Goal: Transaction & Acquisition: Purchase product/service

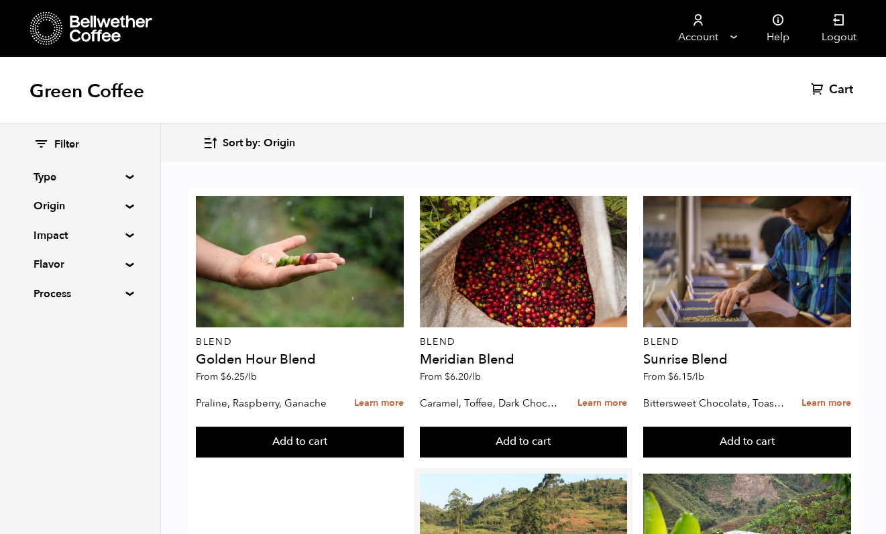
scroll to position [319, 0]
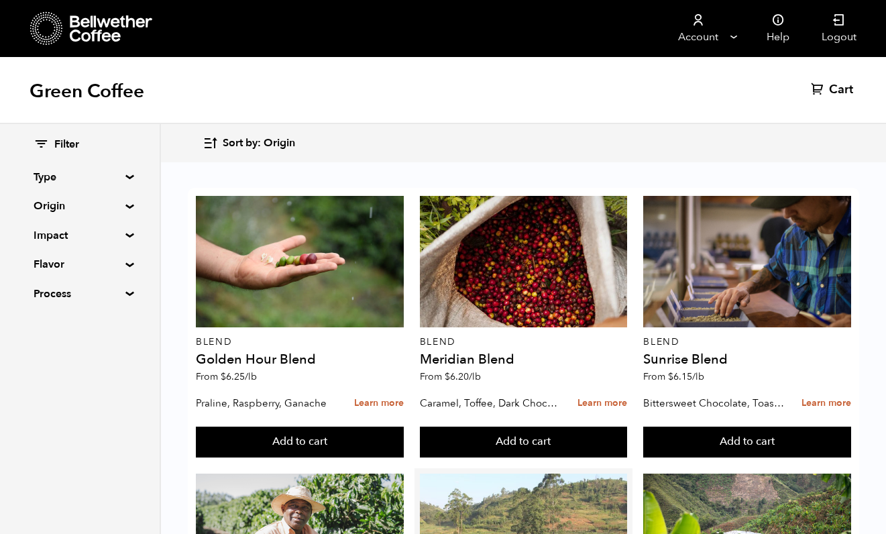
click at [552, 474] on div at bounding box center [524, 540] width 208 height 132
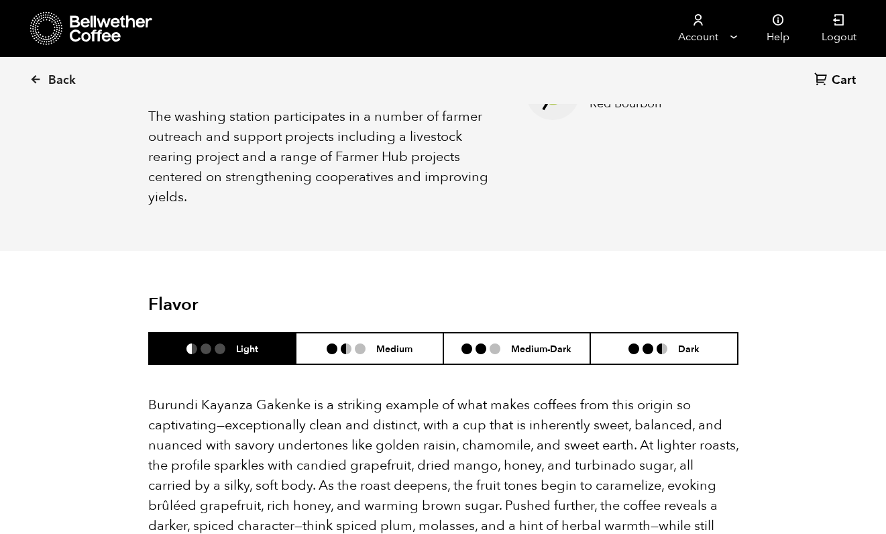
scroll to position [706, 0]
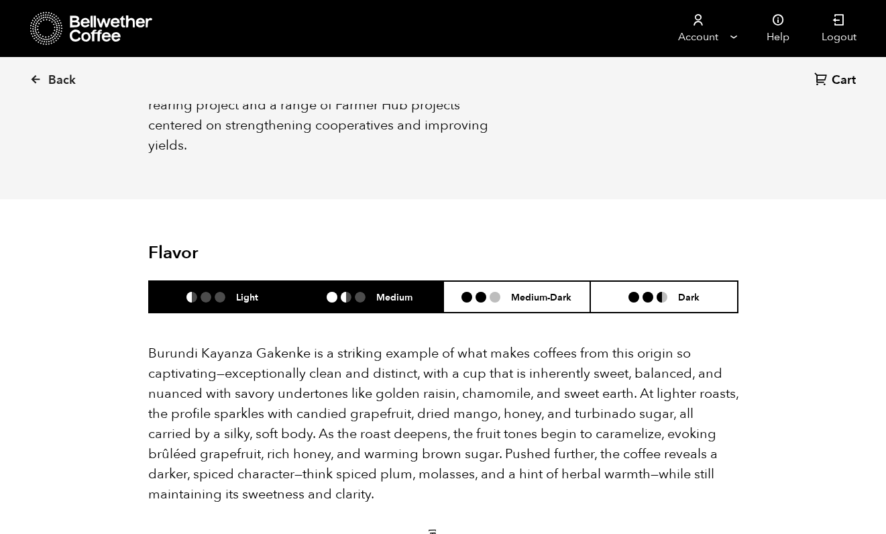
click at [360, 285] on li "Medium" at bounding box center [370, 297] width 148 height 32
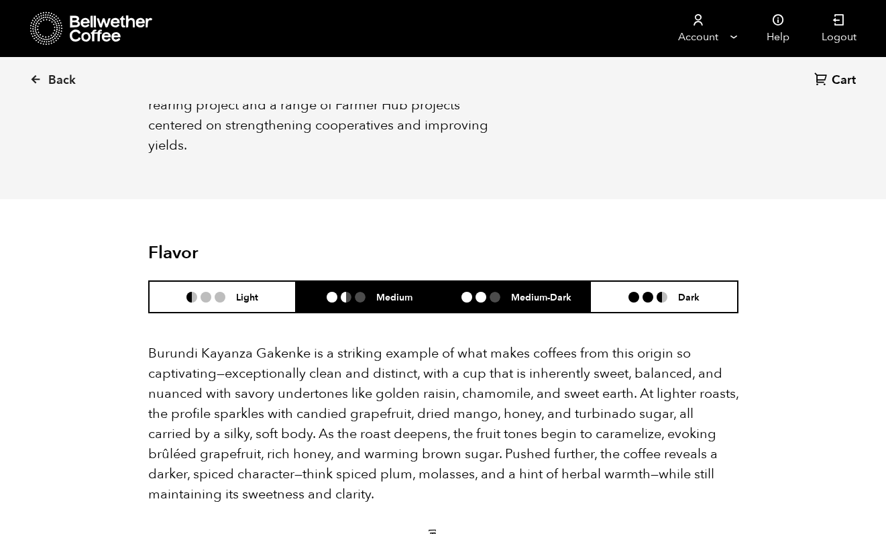
click at [478, 286] on li "Medium-Dark" at bounding box center [517, 297] width 148 height 32
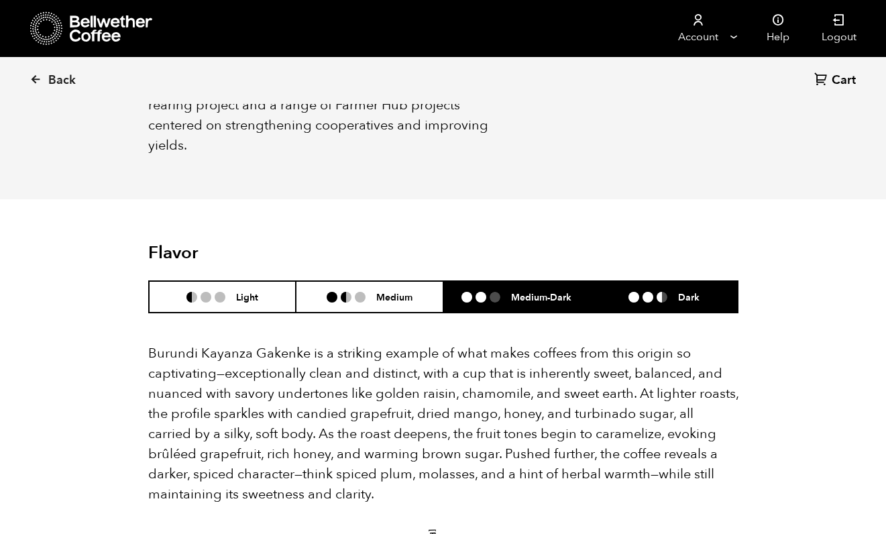
click at [615, 281] on li "Dark" at bounding box center [664, 297] width 148 height 32
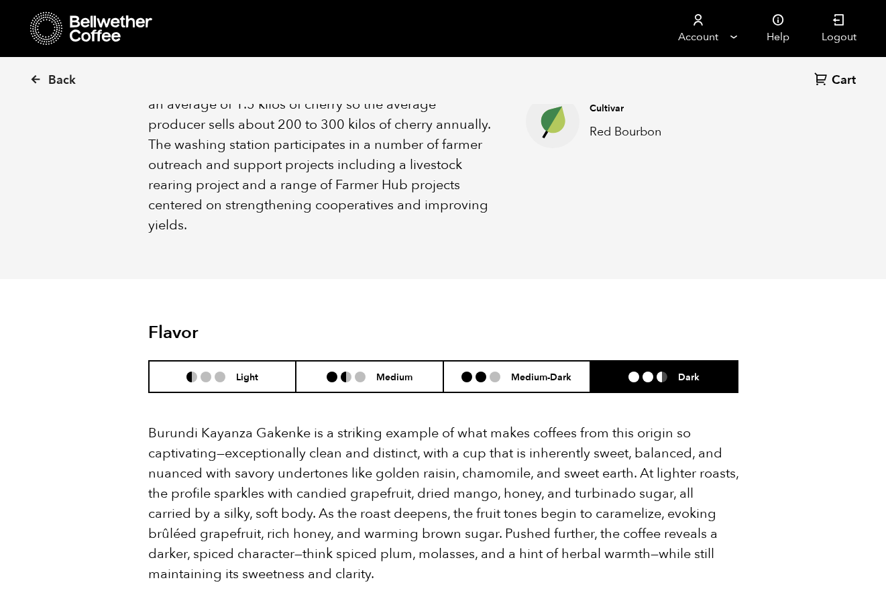
scroll to position [596, 0]
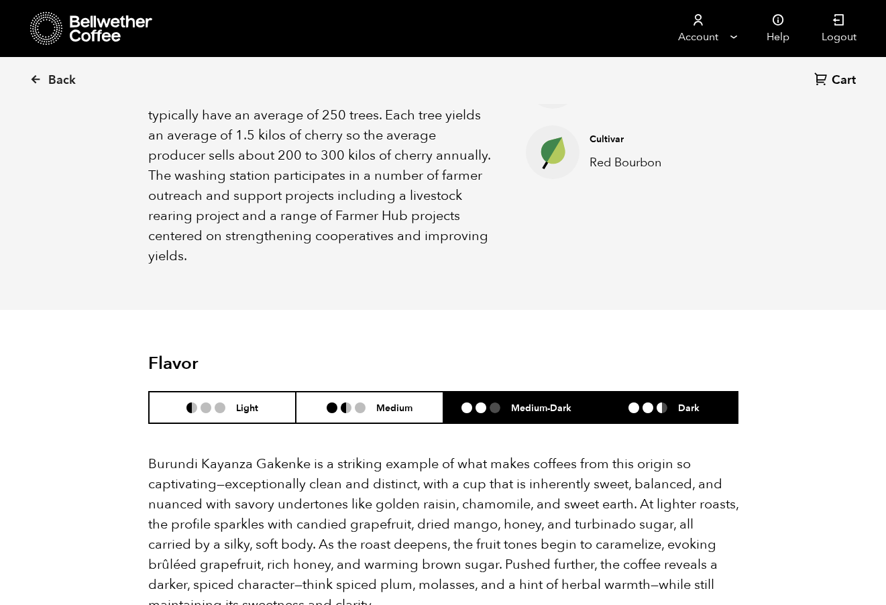
click at [490, 392] on li "Medium-Dark" at bounding box center [517, 408] width 148 height 32
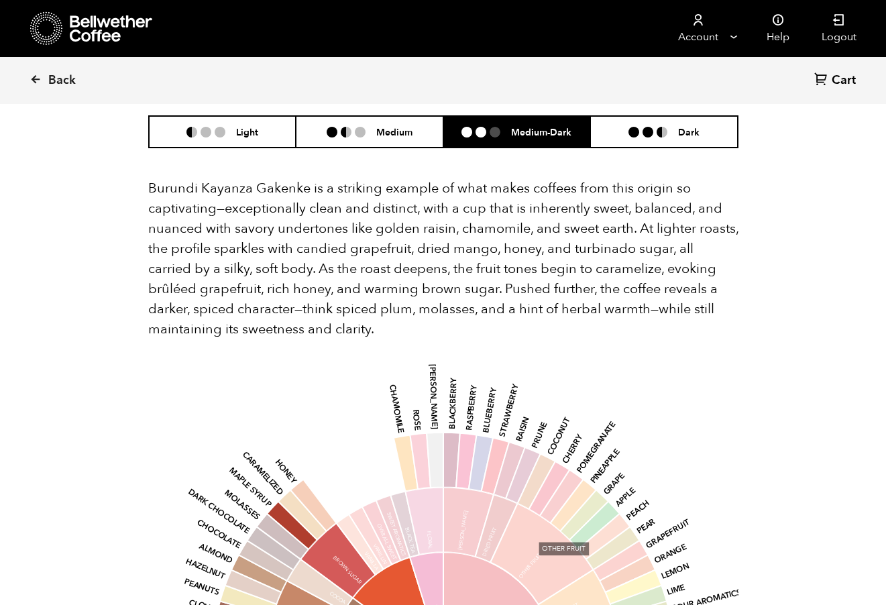
scroll to position [672, 0]
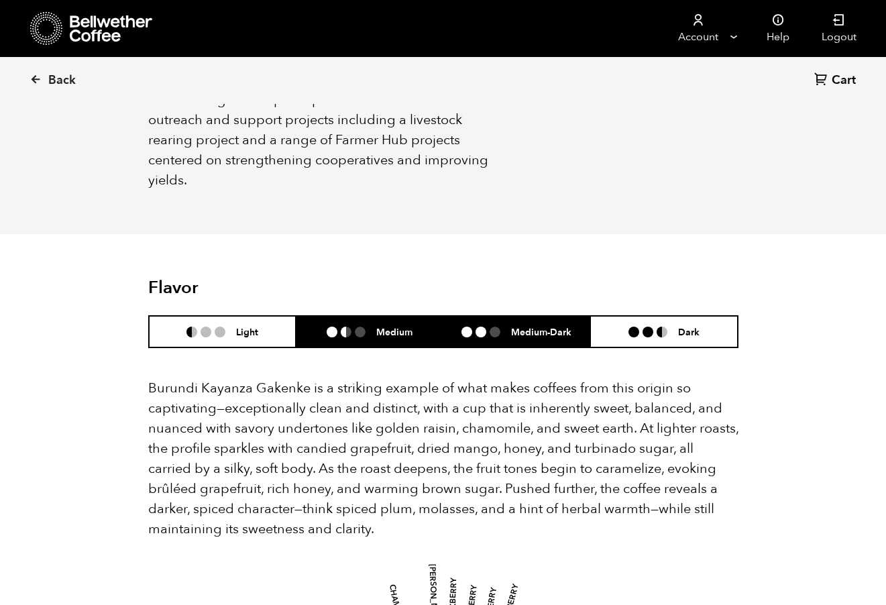
click at [364, 327] on li at bounding box center [360, 332] width 11 height 11
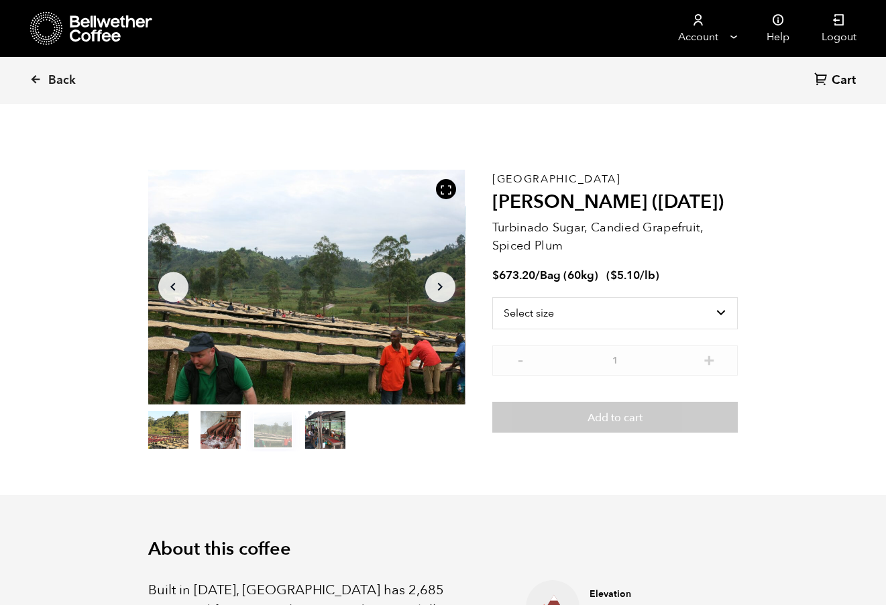
scroll to position [0, 0]
click at [51, 83] on span "Back" at bounding box center [62, 80] width 28 height 16
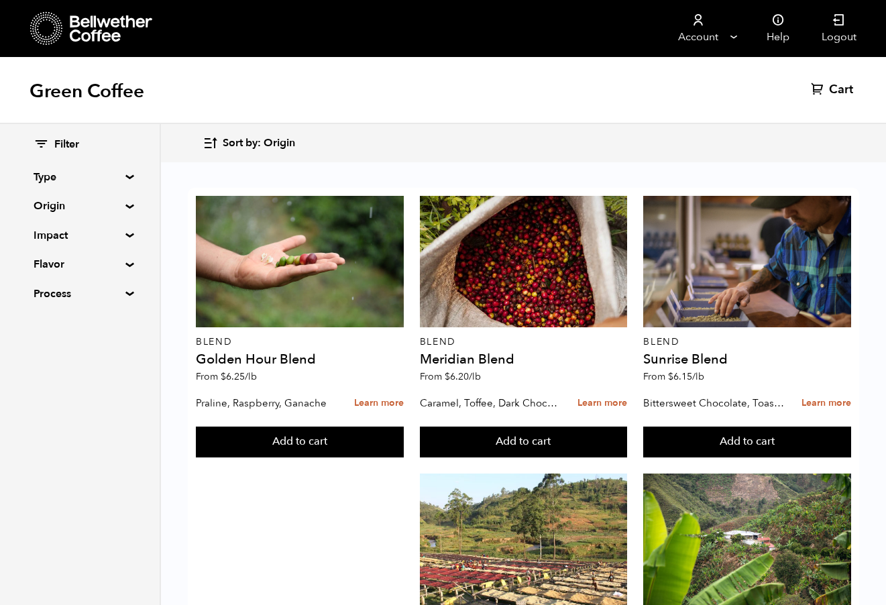
scroll to position [852, 0]
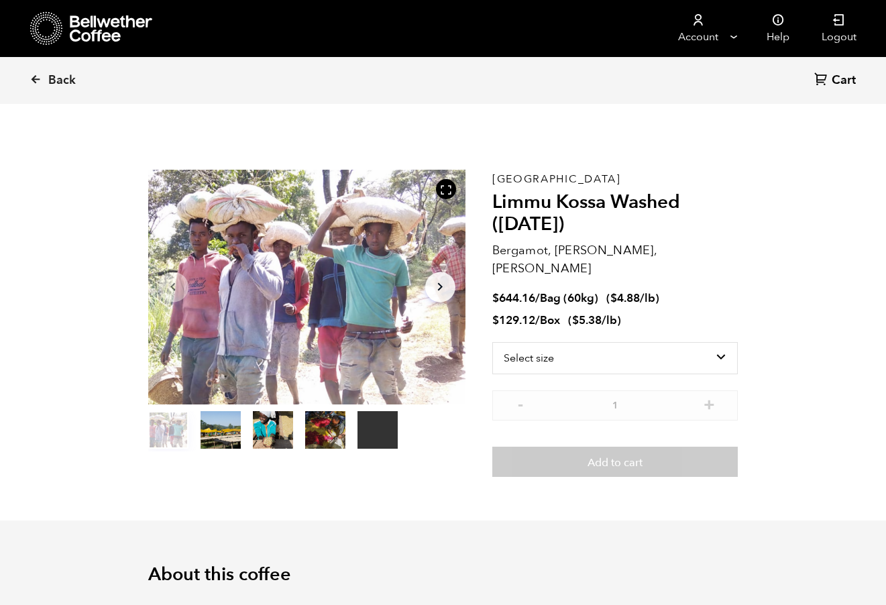
scroll to position [584, 574]
select select "box"
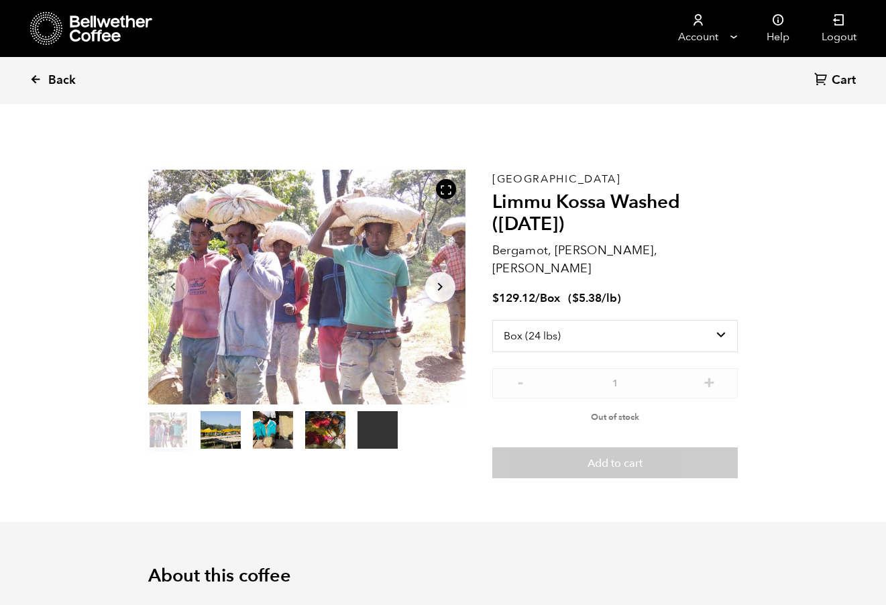
click at [38, 82] on icon at bounding box center [36, 79] width 12 height 12
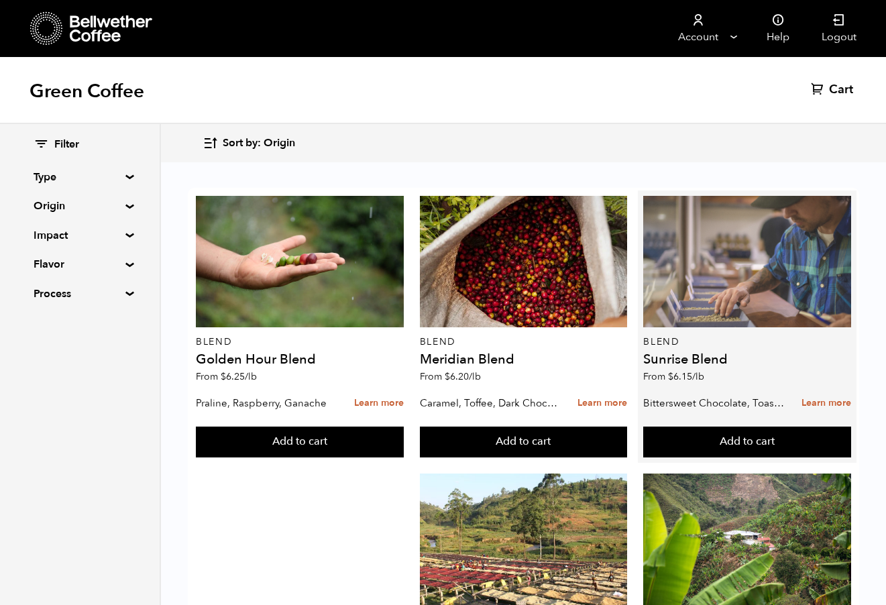
click at [729, 280] on div at bounding box center [747, 262] width 208 height 132
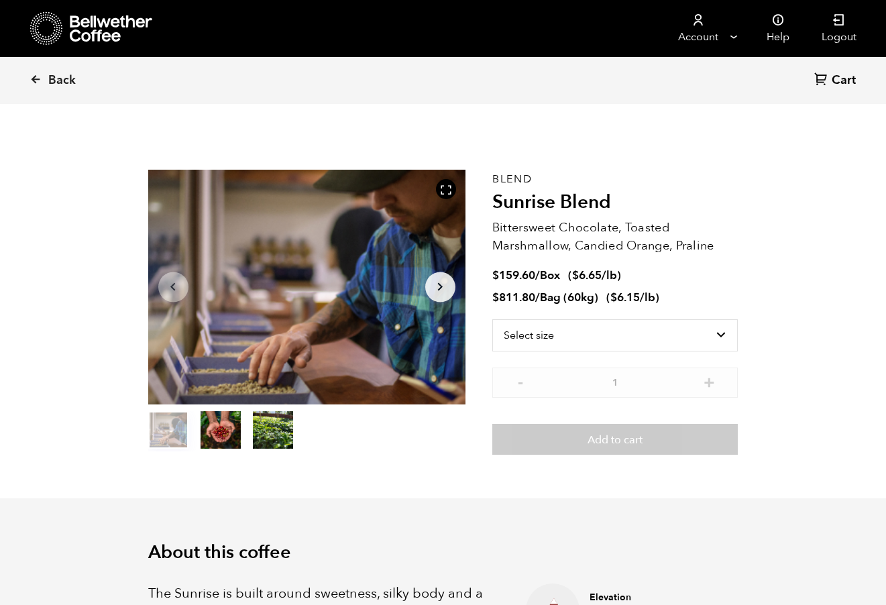
scroll to position [584, 574]
select select "box"
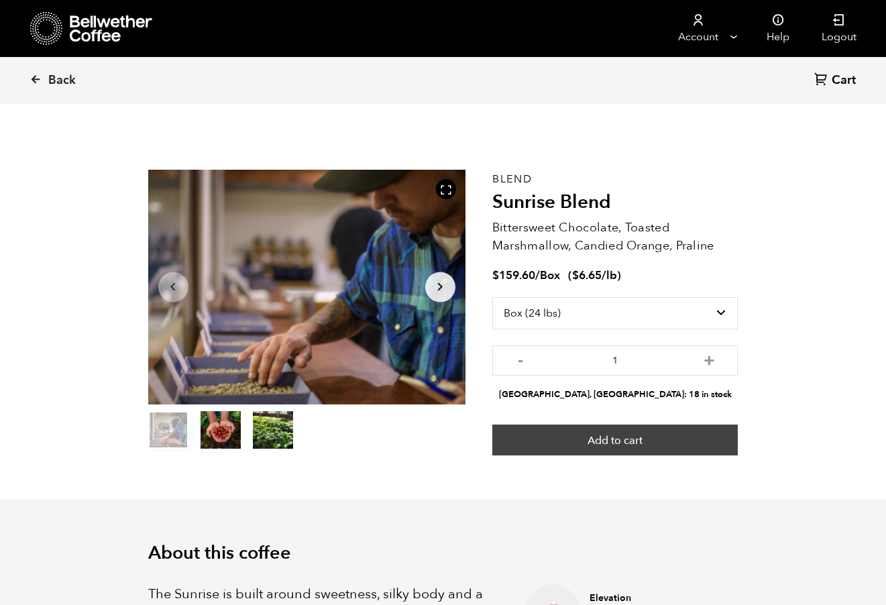
click at [632, 438] on button "Add to cart" at bounding box center [615, 440] width 246 height 31
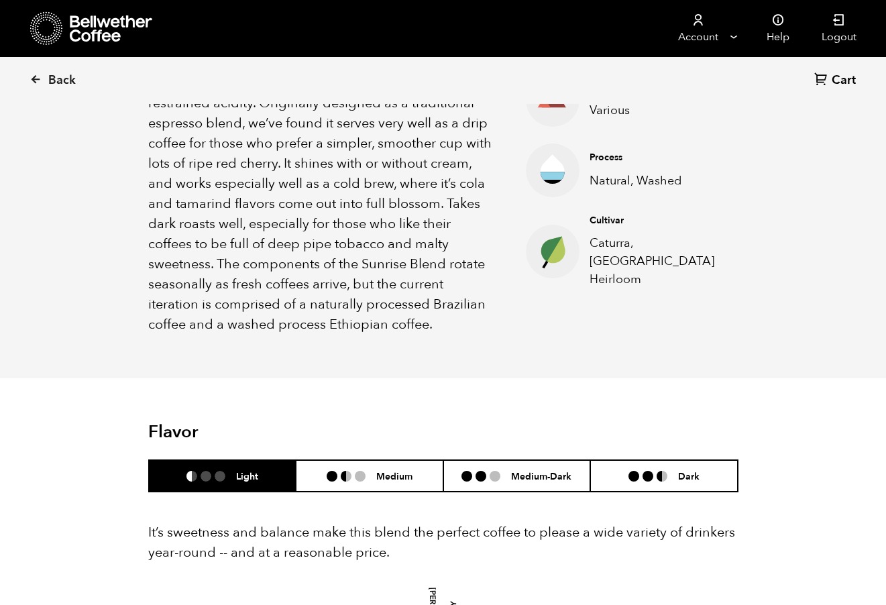
scroll to position [527, 0]
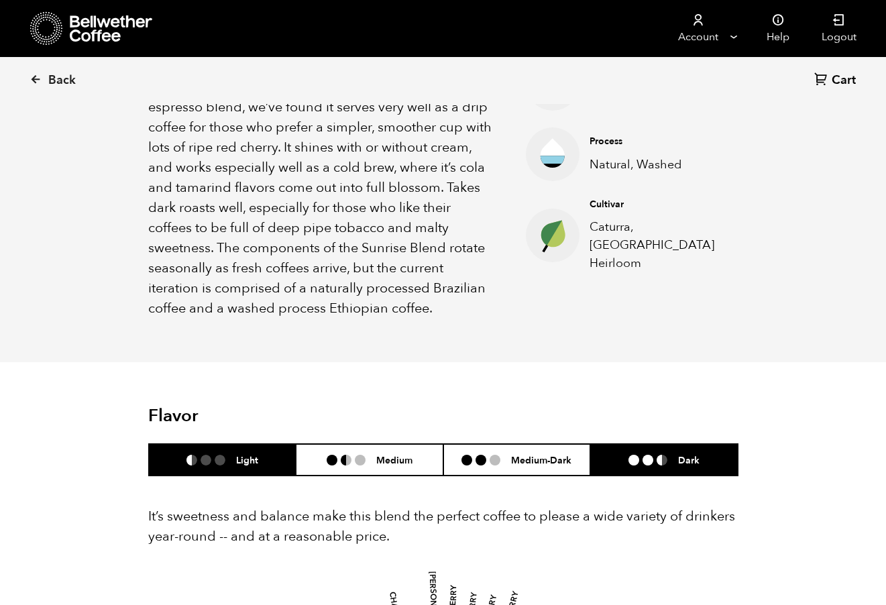
click at [681, 462] on h6 "Dark" at bounding box center [688, 459] width 21 height 11
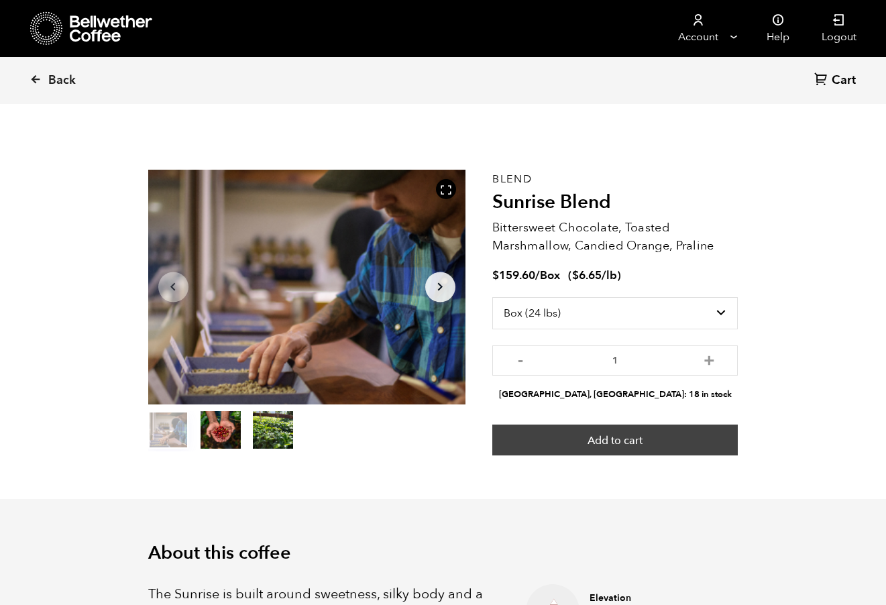
scroll to position [0, 0]
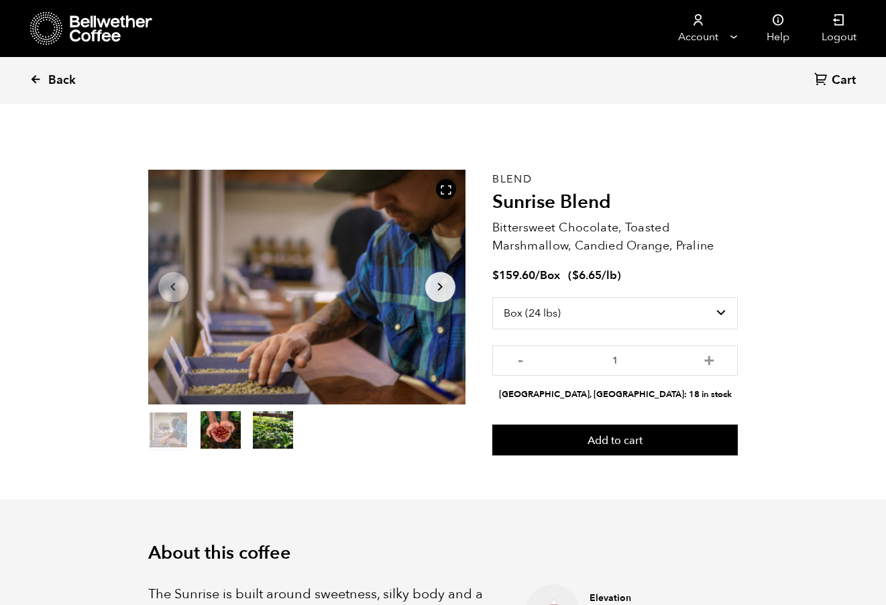
click at [58, 74] on span "Back" at bounding box center [62, 80] width 28 height 16
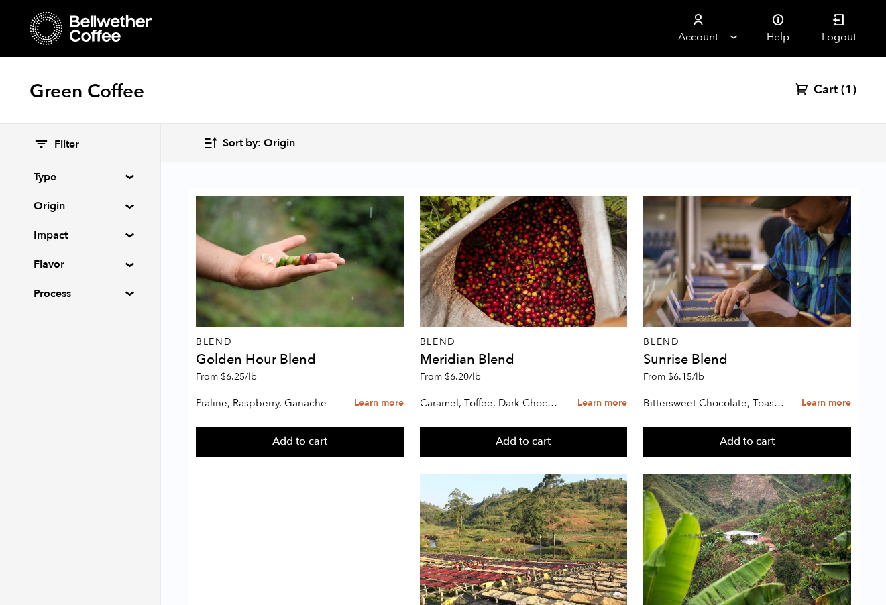
scroll to position [878, 0]
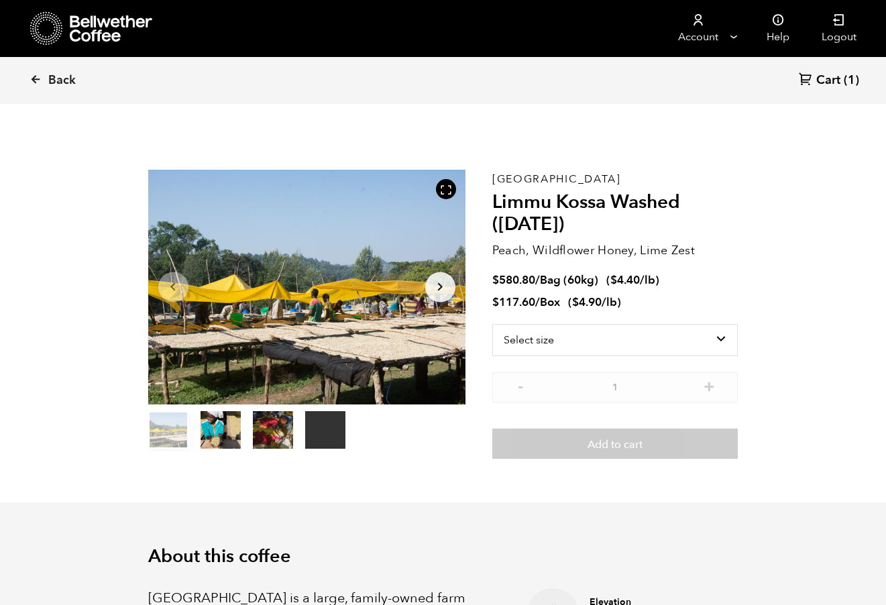
scroll to position [584, 574]
select select "box"
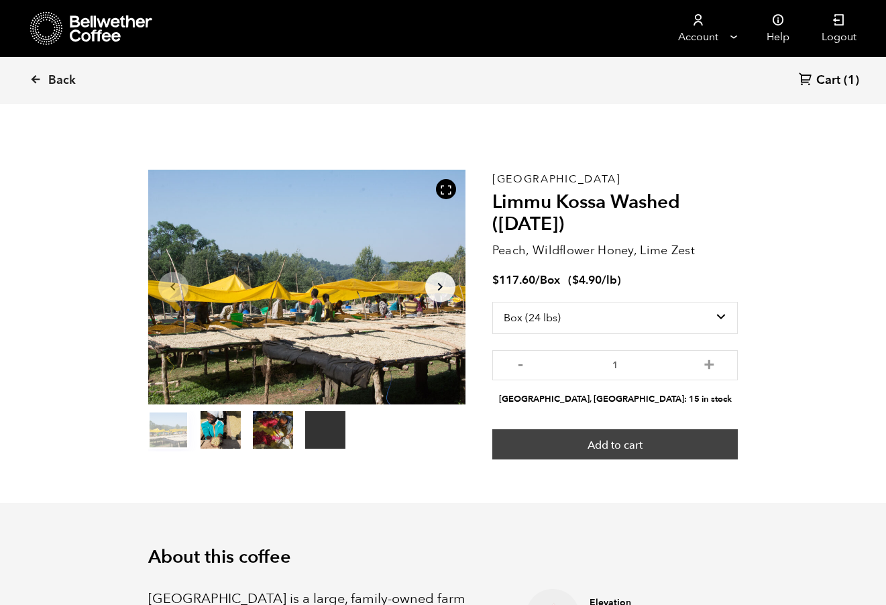
click at [574, 441] on button "Add to cart" at bounding box center [615, 444] width 246 height 31
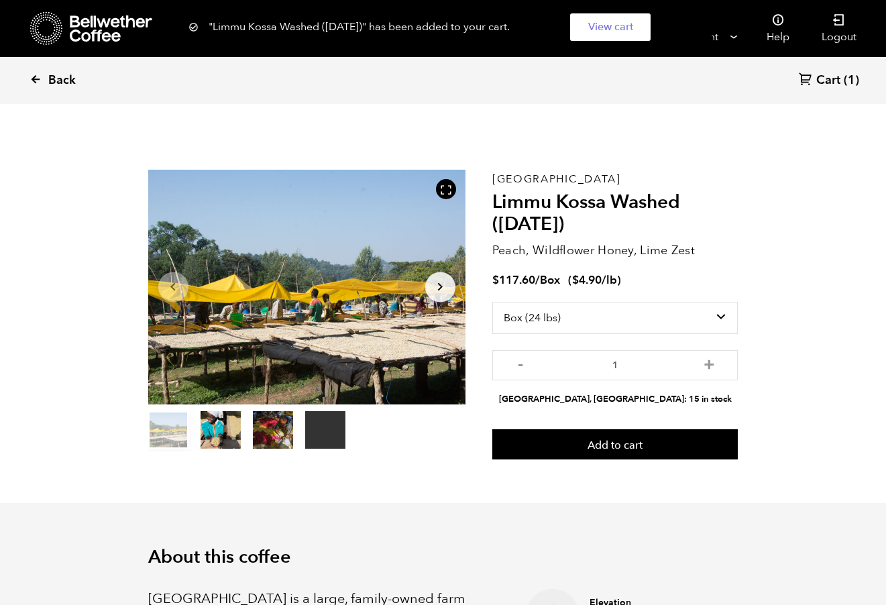
click at [41, 77] on icon at bounding box center [36, 79] width 12 height 12
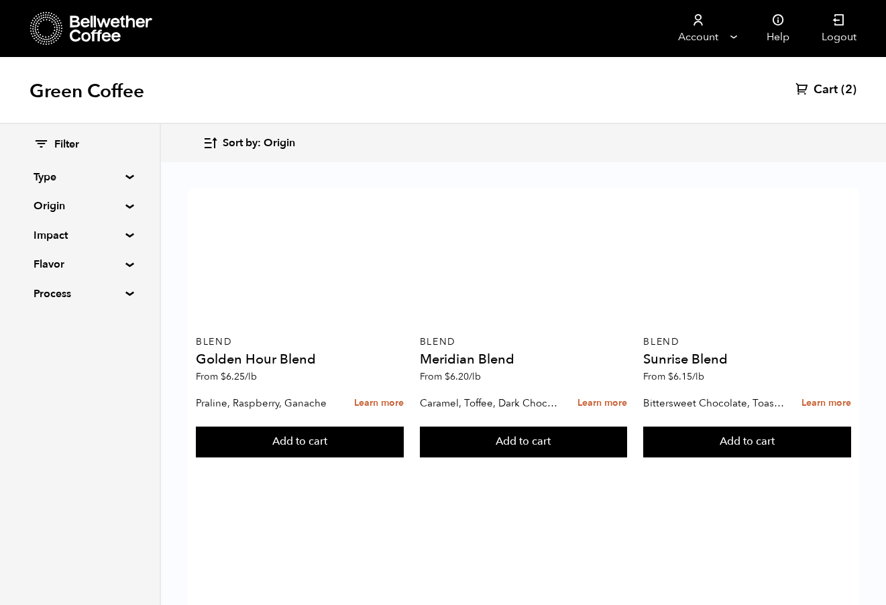
scroll to position [1108, 0]
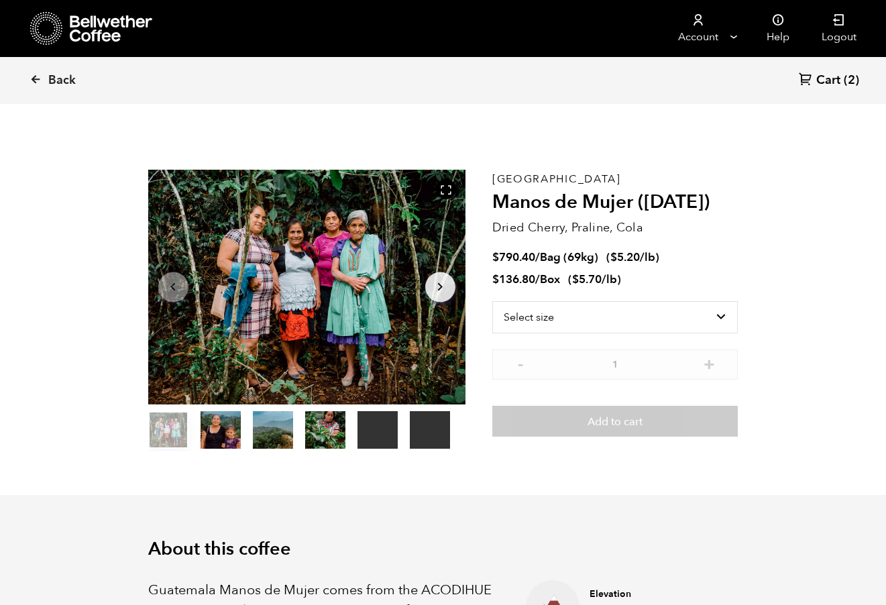
scroll to position [584, 574]
select select "box"
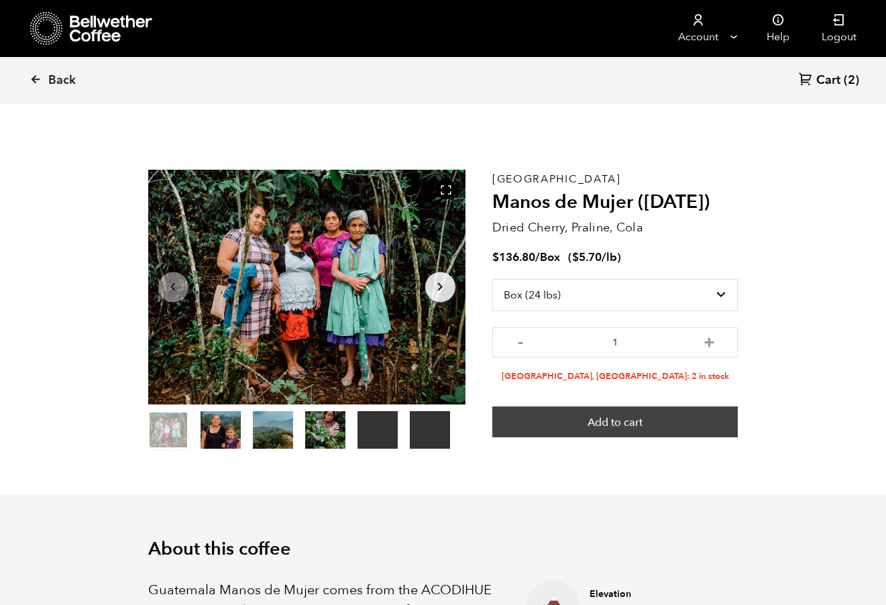
click at [664, 423] on button "Add to cart" at bounding box center [615, 422] width 246 height 31
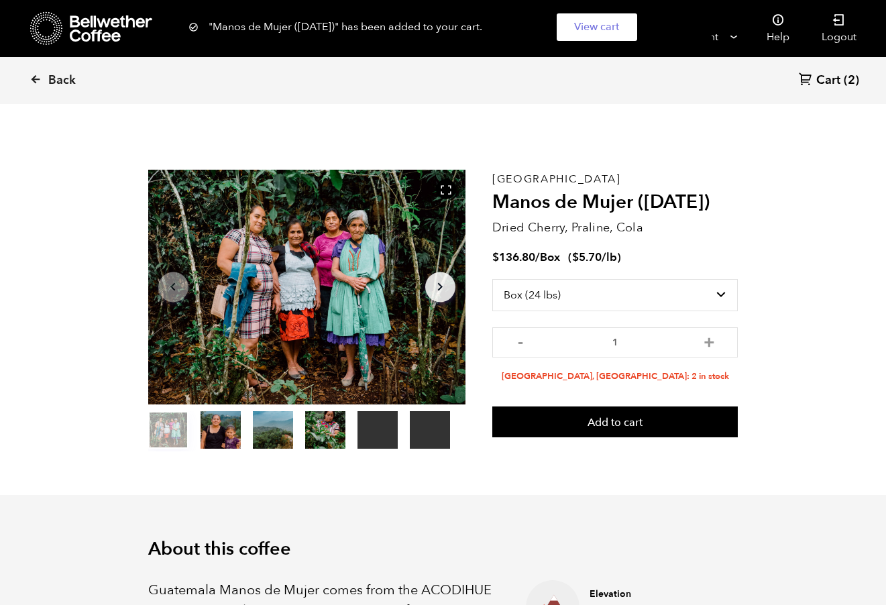
click at [838, 91] on div "Back Cart (2)" at bounding box center [443, 80] width 886 height 47
click at [836, 80] on span "Cart" at bounding box center [829, 80] width 24 height 16
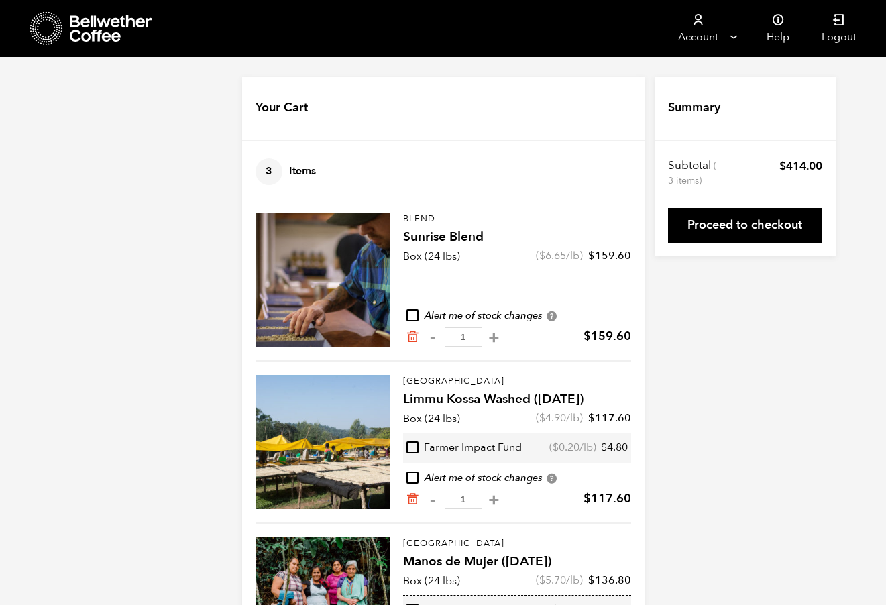
scroll to position [1, 0]
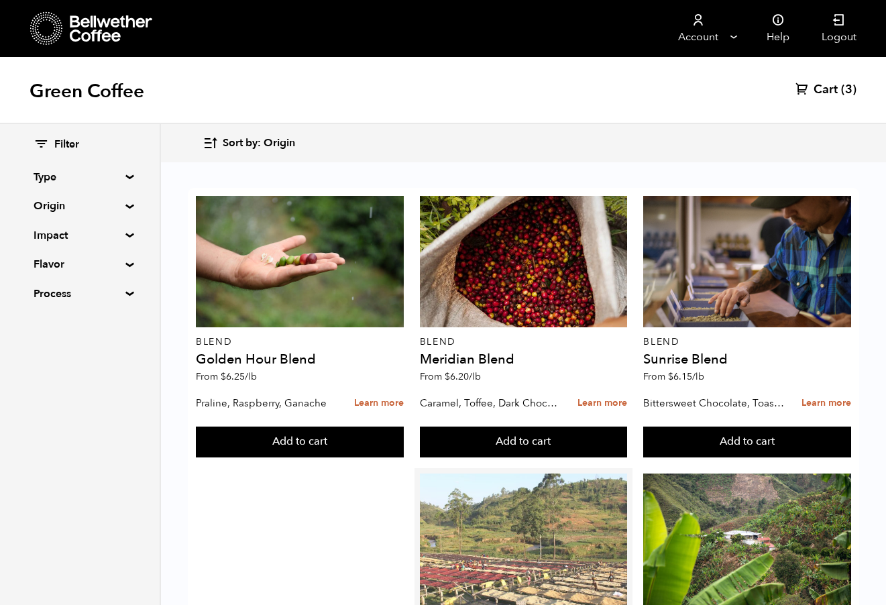
scroll to position [1156, 0]
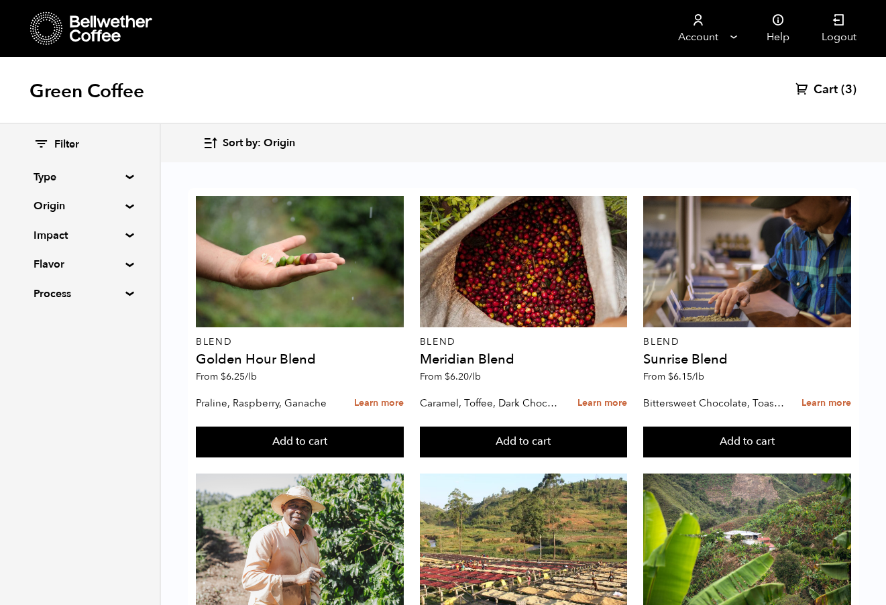
click at [125, 259] on div "Filter Type Blend Single Origin Decaf Seasonal Year Round Origin Blend [GEOGRAP…" at bounding box center [80, 219] width 160 height 191
click at [124, 264] on summary "Flavor" at bounding box center [80, 264] width 93 height 16
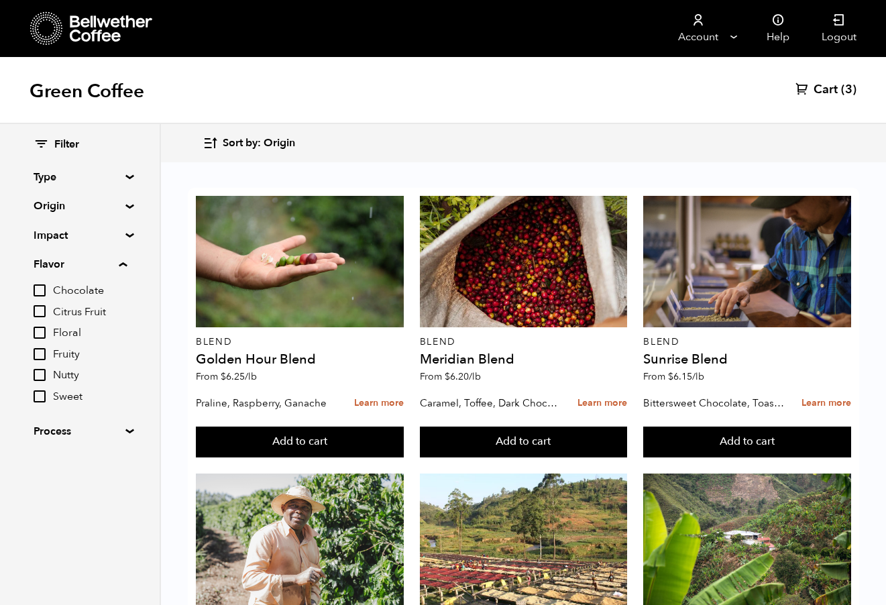
click at [123, 264] on summary "Flavor" at bounding box center [80, 264] width 93 height 16
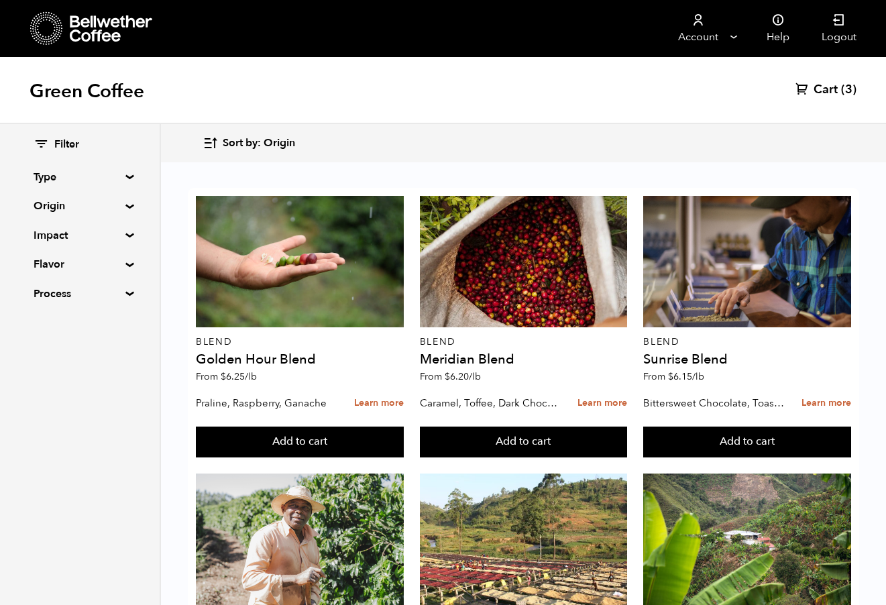
click at [123, 237] on summary "Impact" at bounding box center [80, 235] width 93 height 16
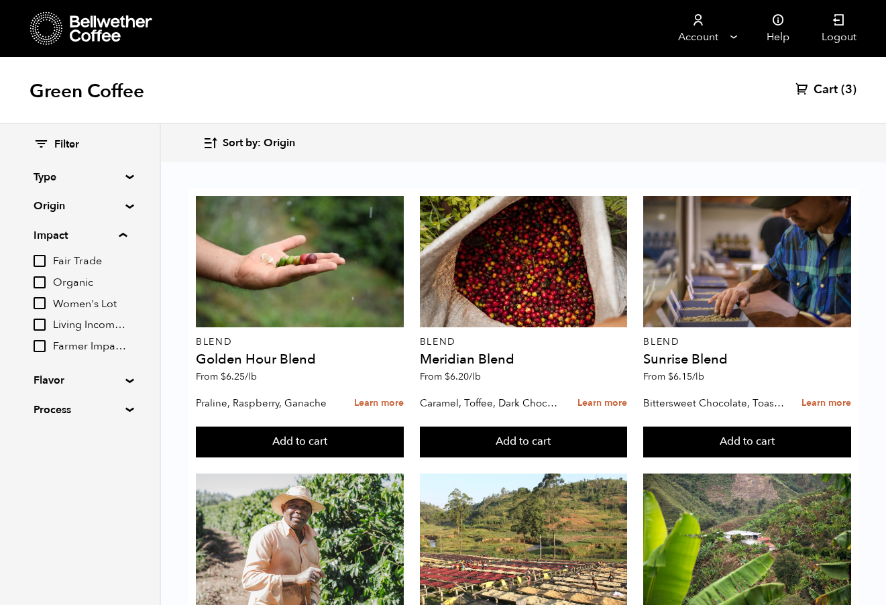
click at [123, 237] on summary "Impact" at bounding box center [80, 235] width 93 height 16
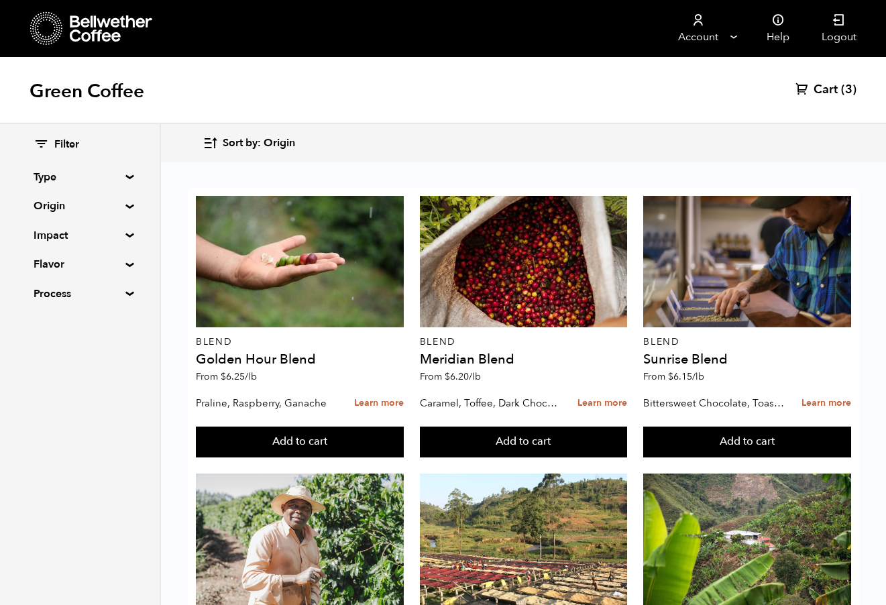
click at [126, 208] on summary "Origin" at bounding box center [80, 206] width 93 height 16
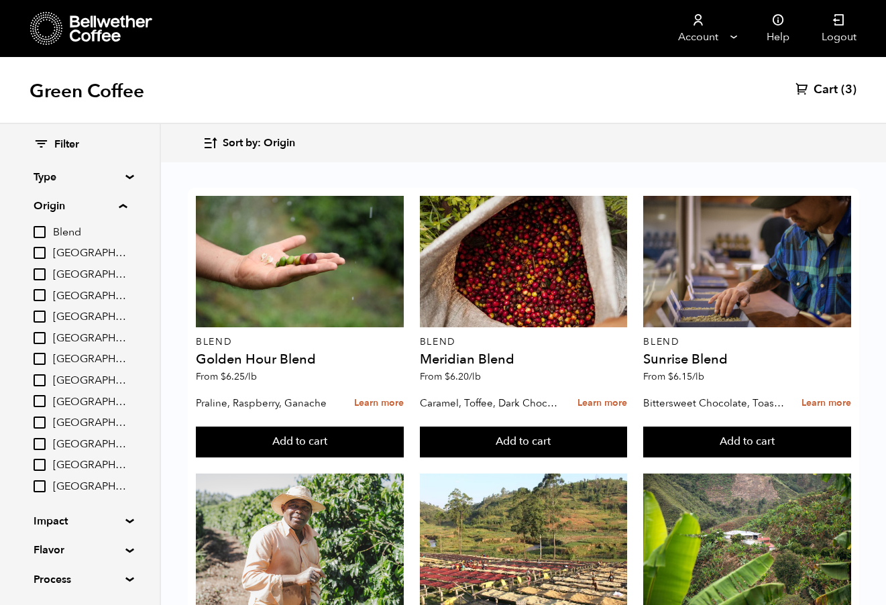
click at [127, 209] on summary "Origin" at bounding box center [80, 206] width 93 height 16
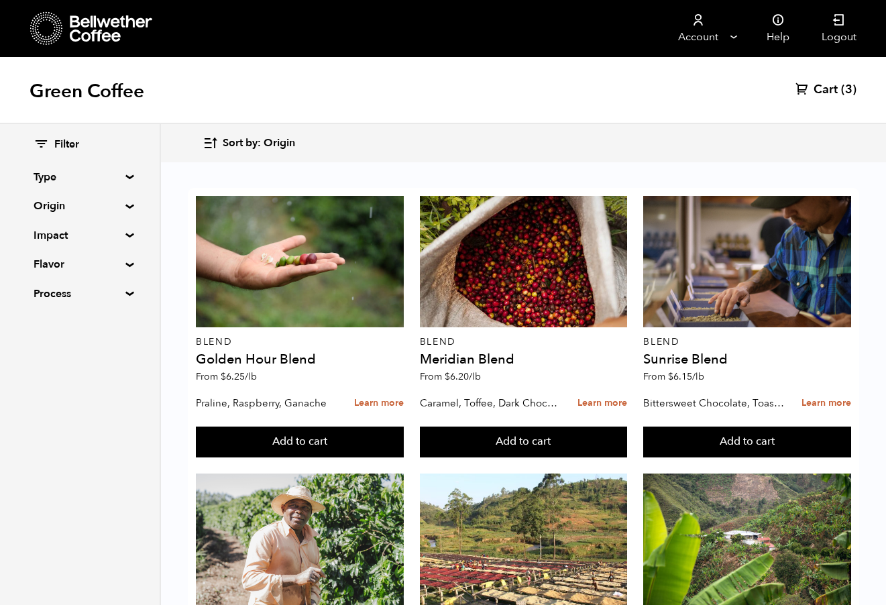
click at [833, 84] on span "Cart" at bounding box center [826, 90] width 24 height 16
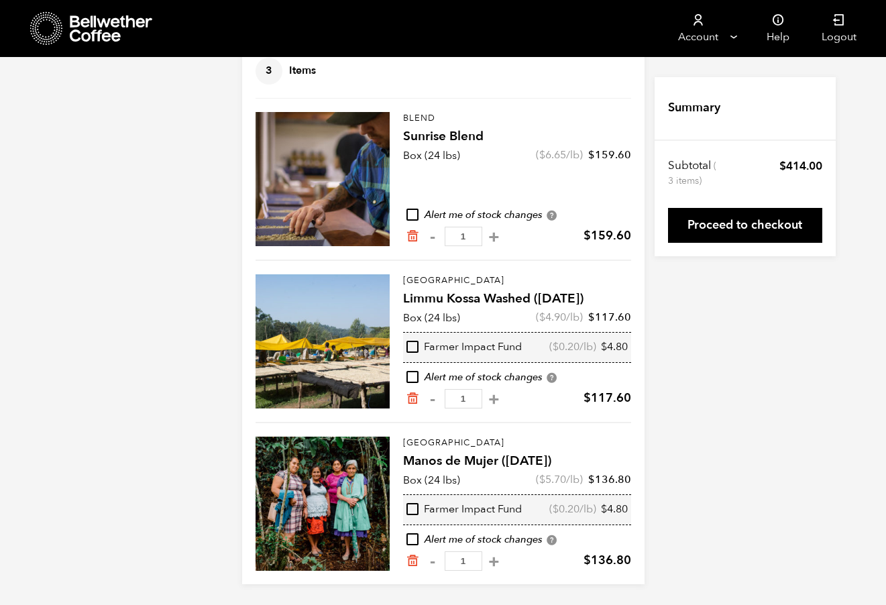
scroll to position [101, 0]
click at [768, 221] on link "Proceed to checkout" at bounding box center [745, 225] width 154 height 35
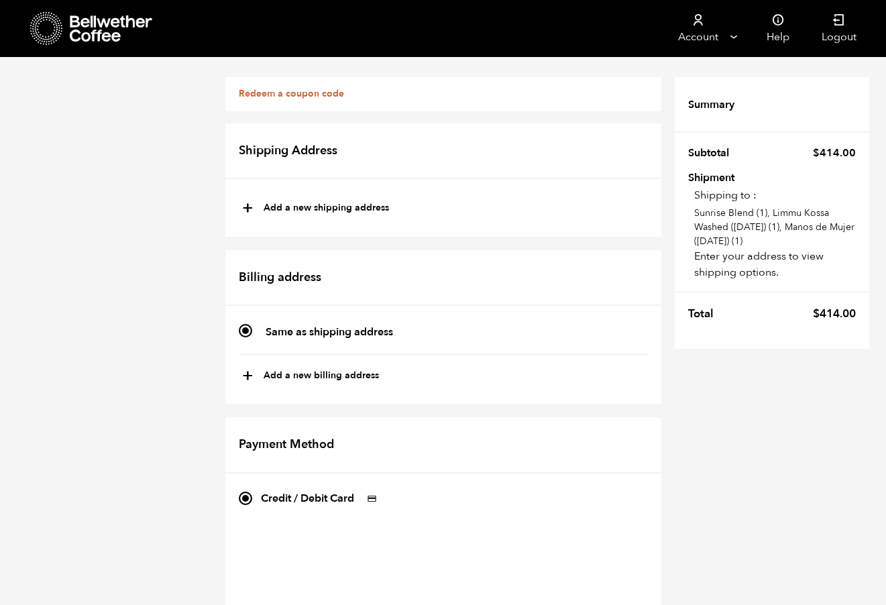
click at [307, 209] on button "+ Add a new shipping address" at bounding box center [315, 208] width 147 height 23
type input "New address"
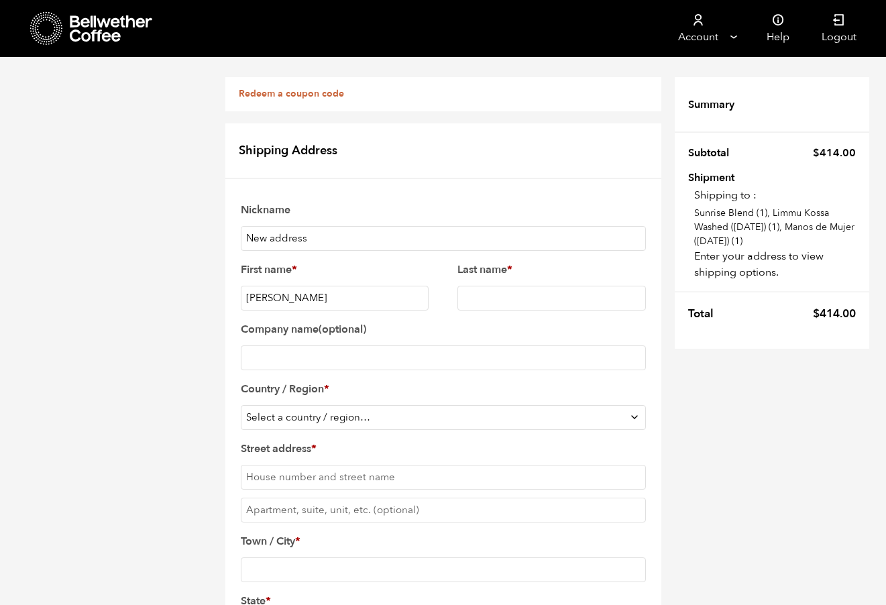
type input "Julie"
type input "Liu"
type input "Kyoto 2.0"
select select "US"
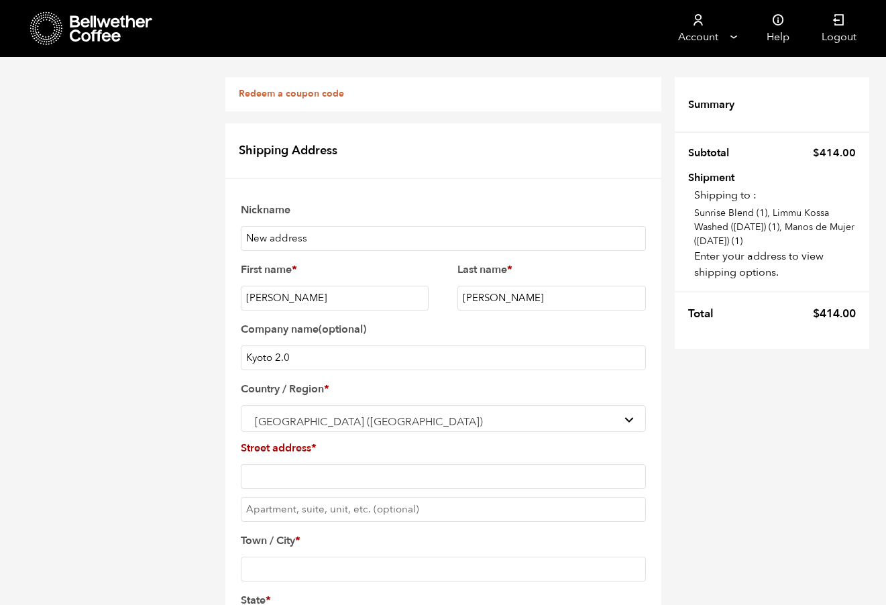
click at [361, 464] on input "Street address *" at bounding box center [443, 476] width 405 height 25
type input "101 S. Rucker Ave"
type input "Rolla"
select select "MO"
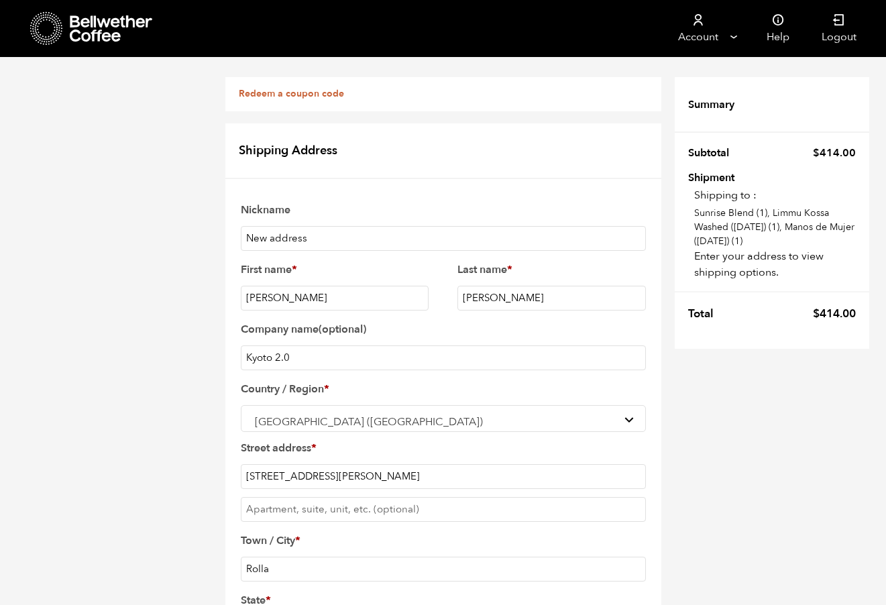
type input "65401"
type input "5732021353"
type input "[EMAIL_ADDRESS][DOMAIN_NAME]"
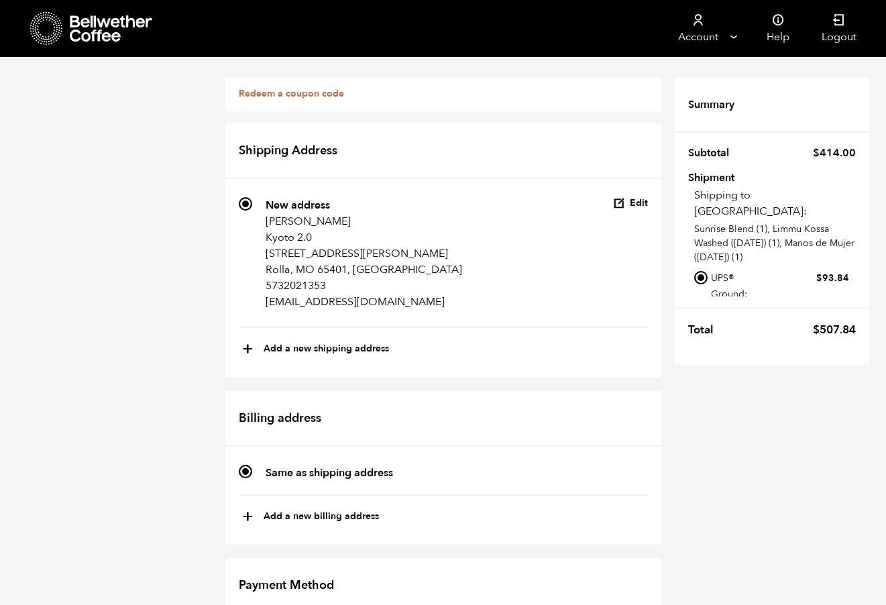
scroll to position [473, 0]
checkbox input "true"
